Goal: Transaction & Acquisition: Purchase product/service

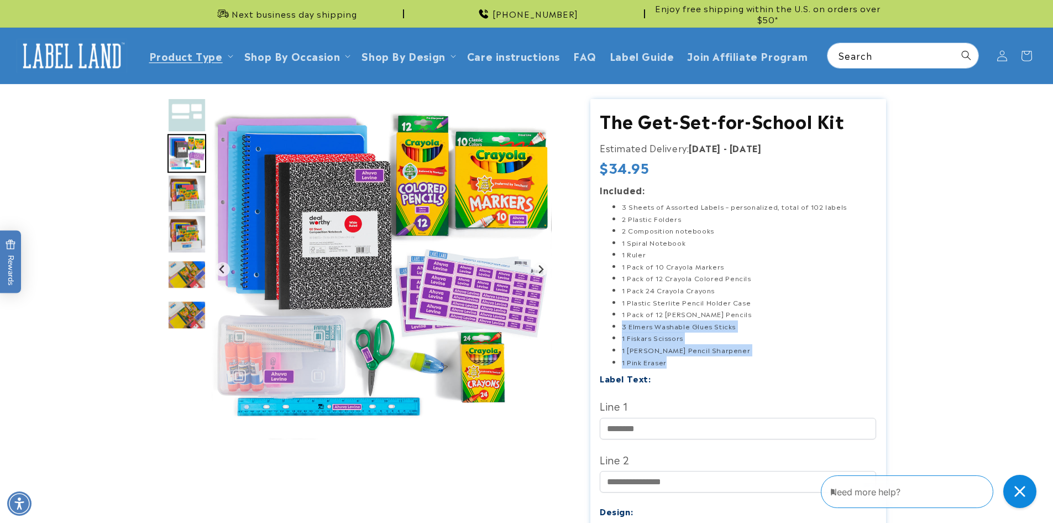
drag, startPoint x: 618, startPoint y: 327, endPoint x: 756, endPoint y: 357, distance: 140.8
click at [756, 357] on ul "3 Sheets of Assorted Labels – personalized, total of 102 labels 2 Plastic Folde…" at bounding box center [738, 284] width 277 height 167
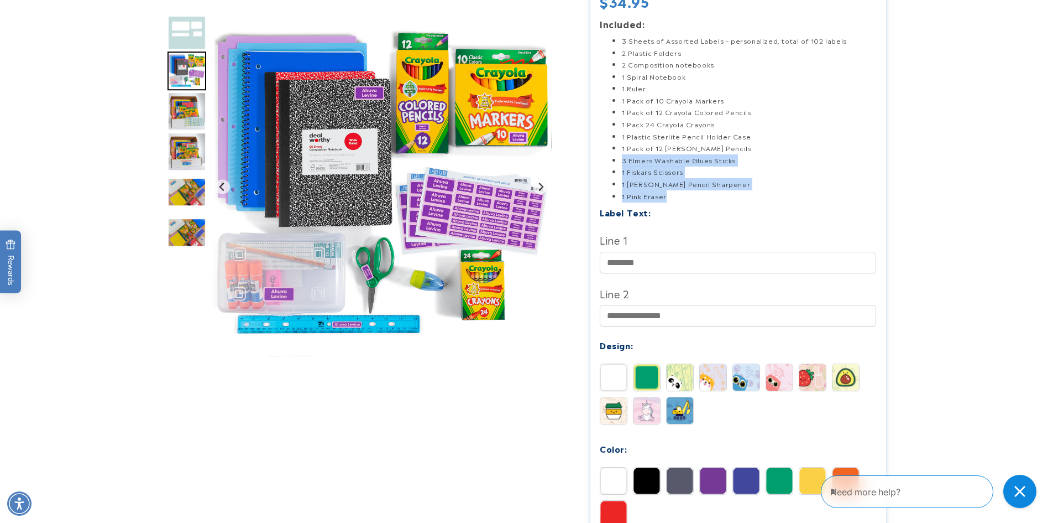
scroll to position [277, 0]
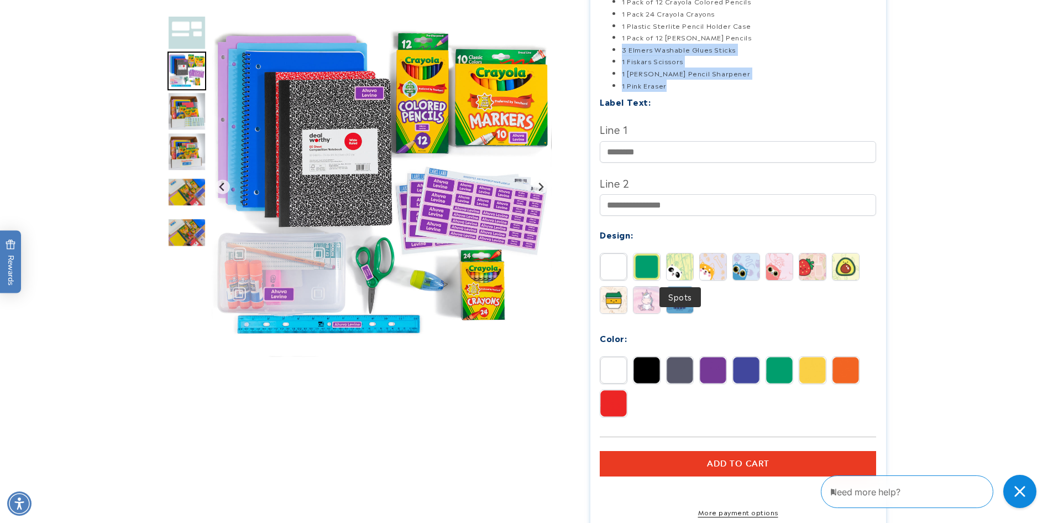
click at [671, 273] on img at bounding box center [680, 266] width 27 height 27
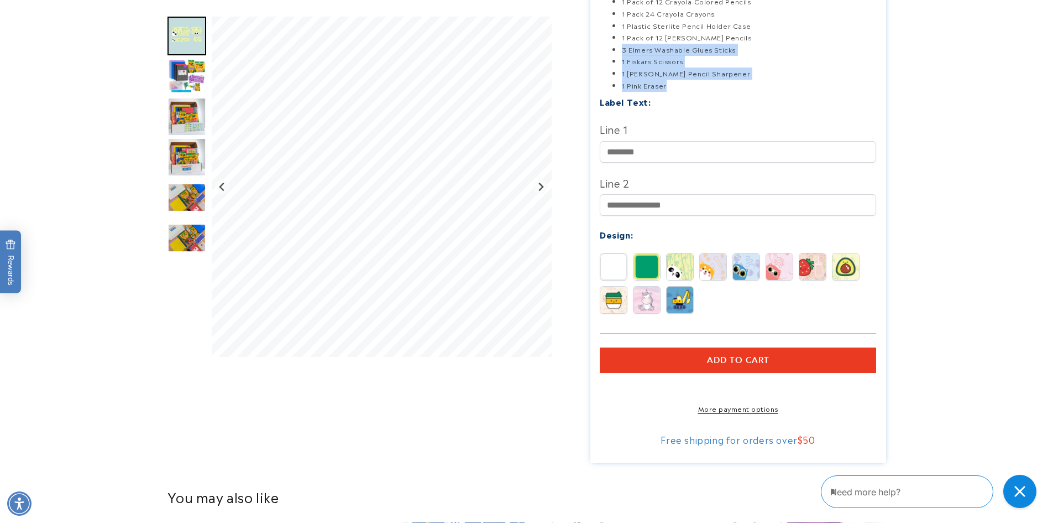
click at [708, 277] on img at bounding box center [713, 266] width 27 height 27
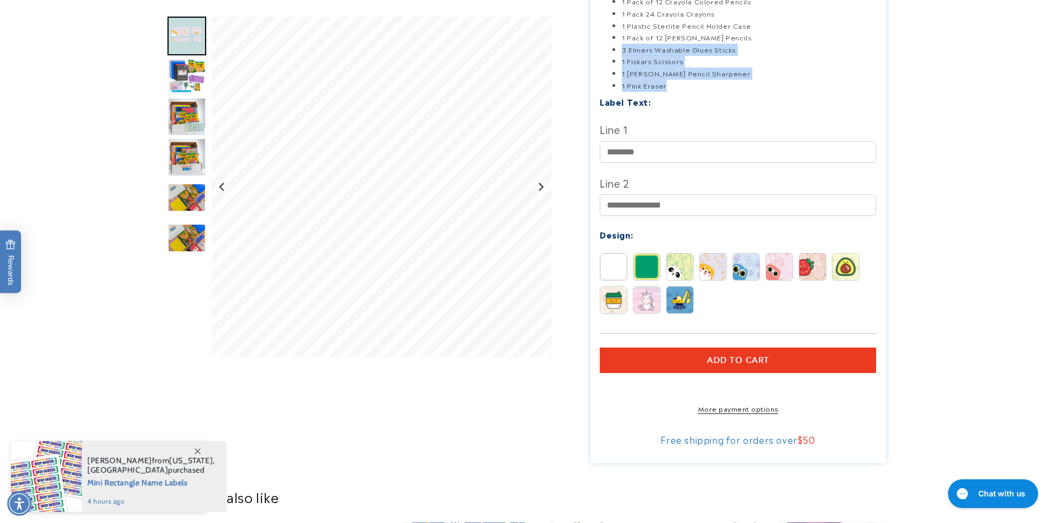
click at [737, 272] on img at bounding box center [746, 266] width 27 height 27
click at [769, 273] on img at bounding box center [779, 266] width 27 height 27
click at [795, 273] on div "Solid Border Spots Buddy Blinky" at bounding box center [741, 286] width 282 height 66
click at [823, 269] on img at bounding box center [813, 266] width 27 height 27
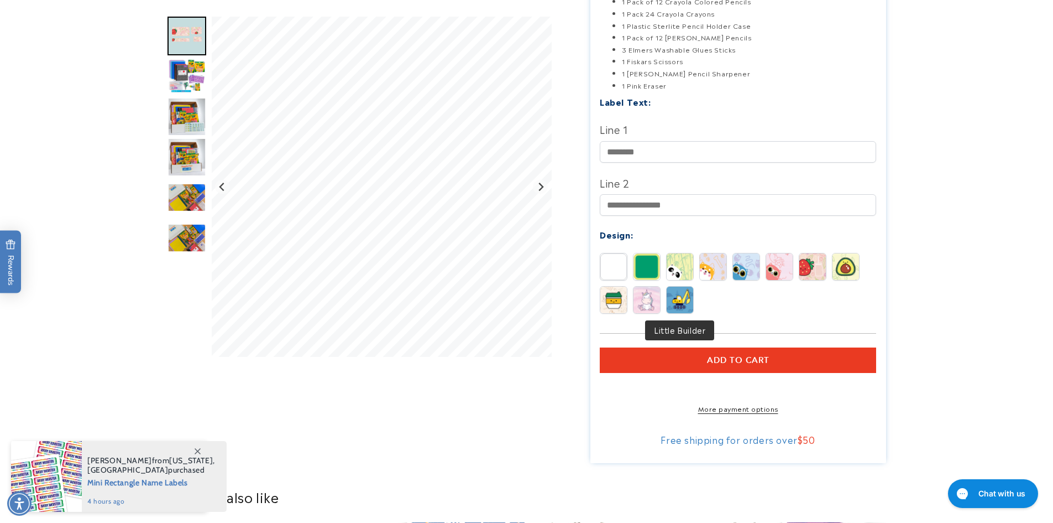
click at [680, 300] on img at bounding box center [680, 299] width 27 height 27
click at [648, 297] on img at bounding box center [647, 299] width 27 height 27
click at [623, 299] on img at bounding box center [614, 299] width 27 height 27
click at [612, 267] on img at bounding box center [614, 266] width 27 height 27
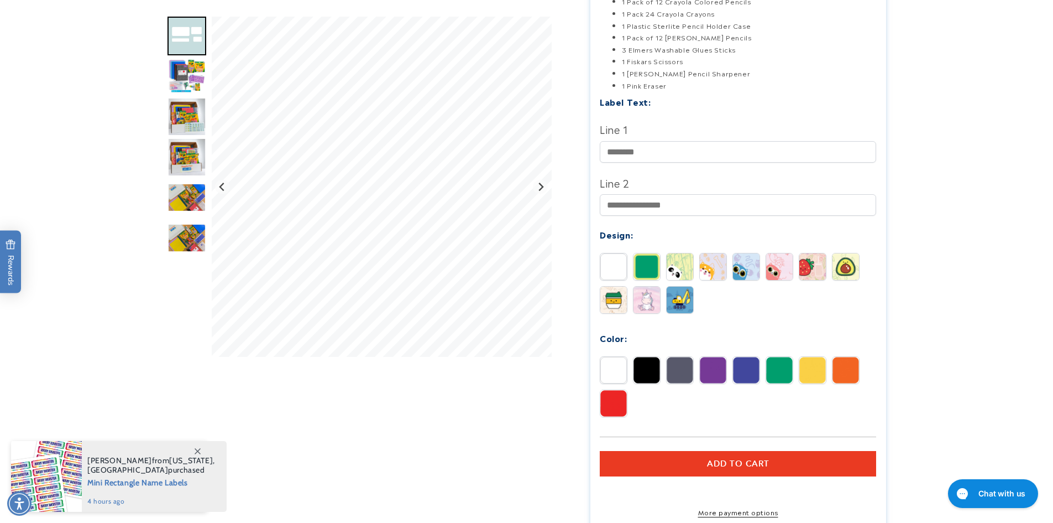
click at [648, 268] on img at bounding box center [647, 266] width 27 height 27
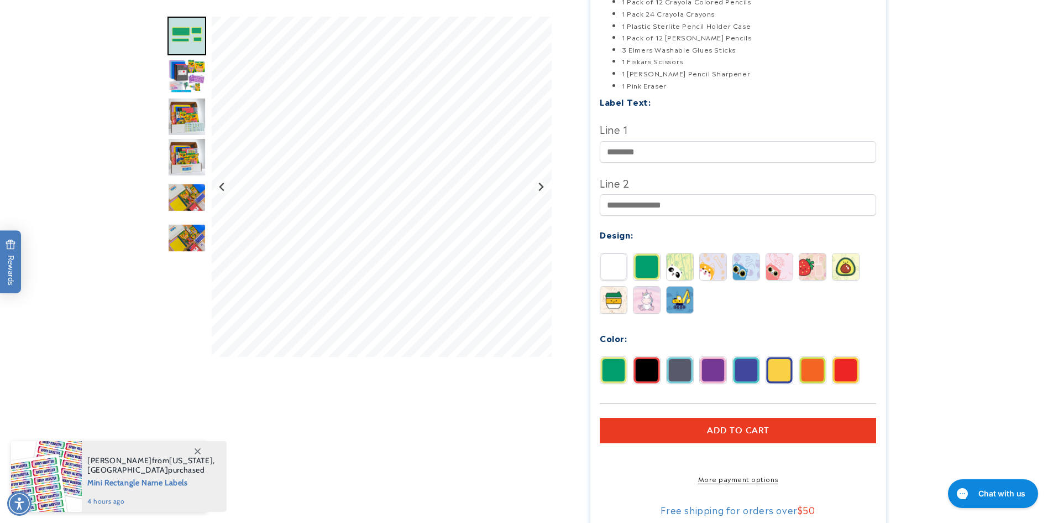
click at [619, 267] on img at bounding box center [614, 266] width 27 height 27
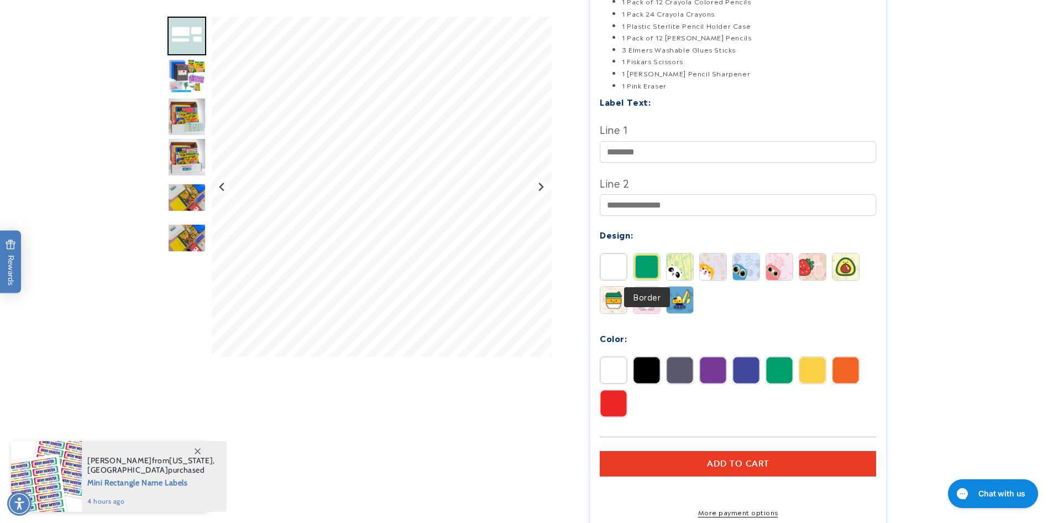
click at [643, 267] on img at bounding box center [647, 266] width 27 height 27
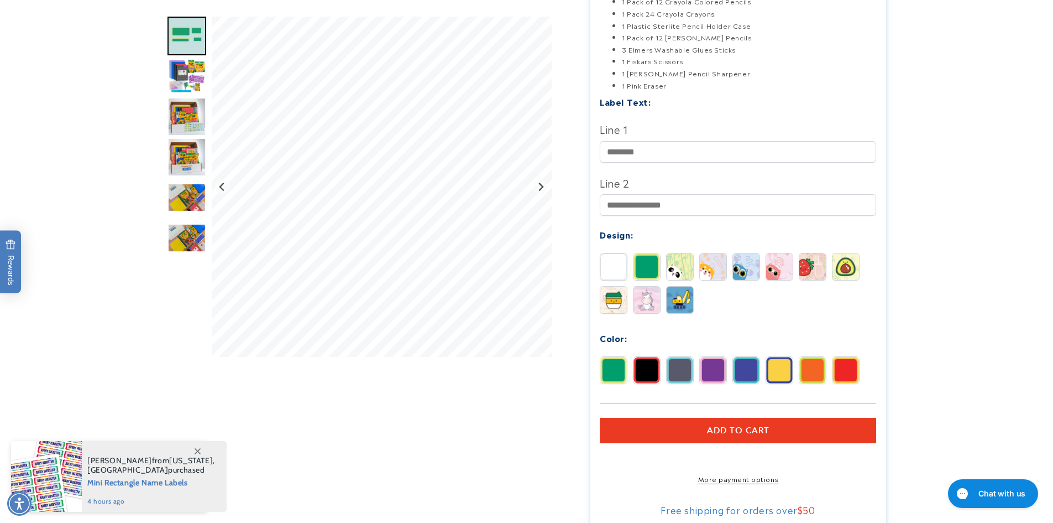
click at [182, 80] on img "Go to slide 3" at bounding box center [187, 76] width 39 height 39
